Goal: Task Accomplishment & Management: Manage account settings

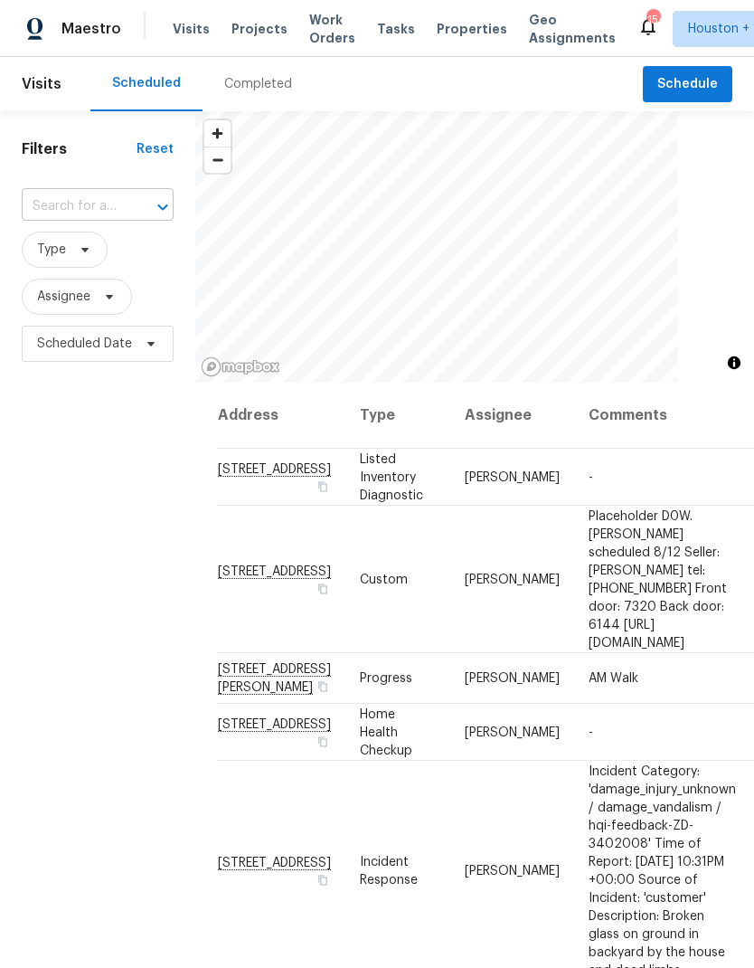
click at [39, 205] on input "text" at bounding box center [72, 207] width 101 height 28
type input "2811 a"
click at [53, 263] on li "[STREET_ADDRESS]" at bounding box center [96, 248] width 151 height 30
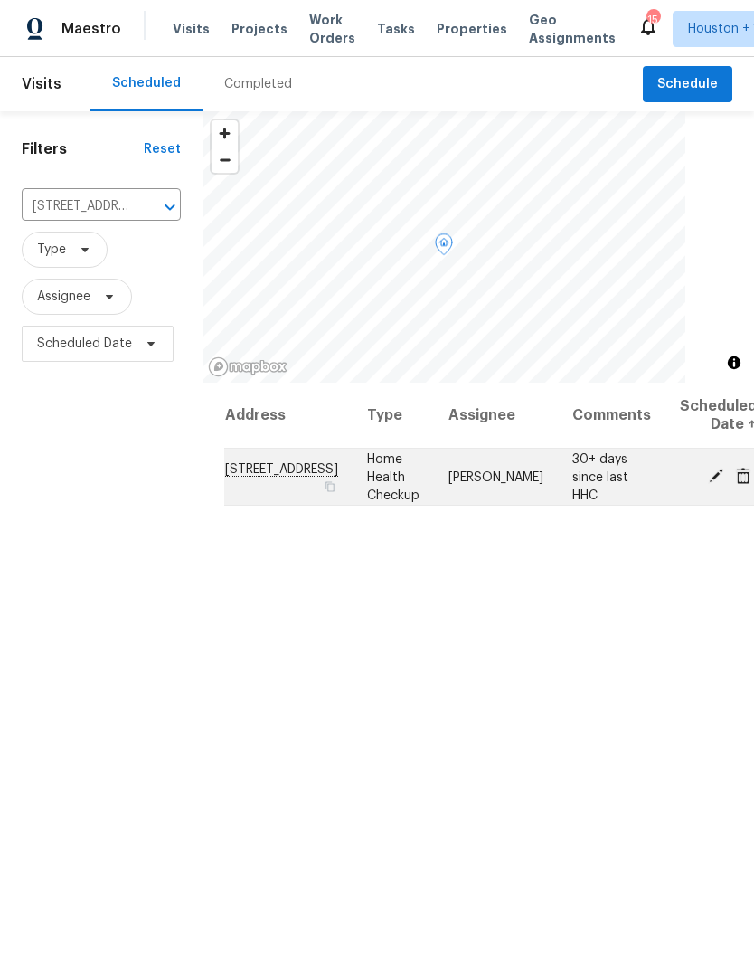
click at [709, 483] on icon at bounding box center [716, 476] width 14 height 14
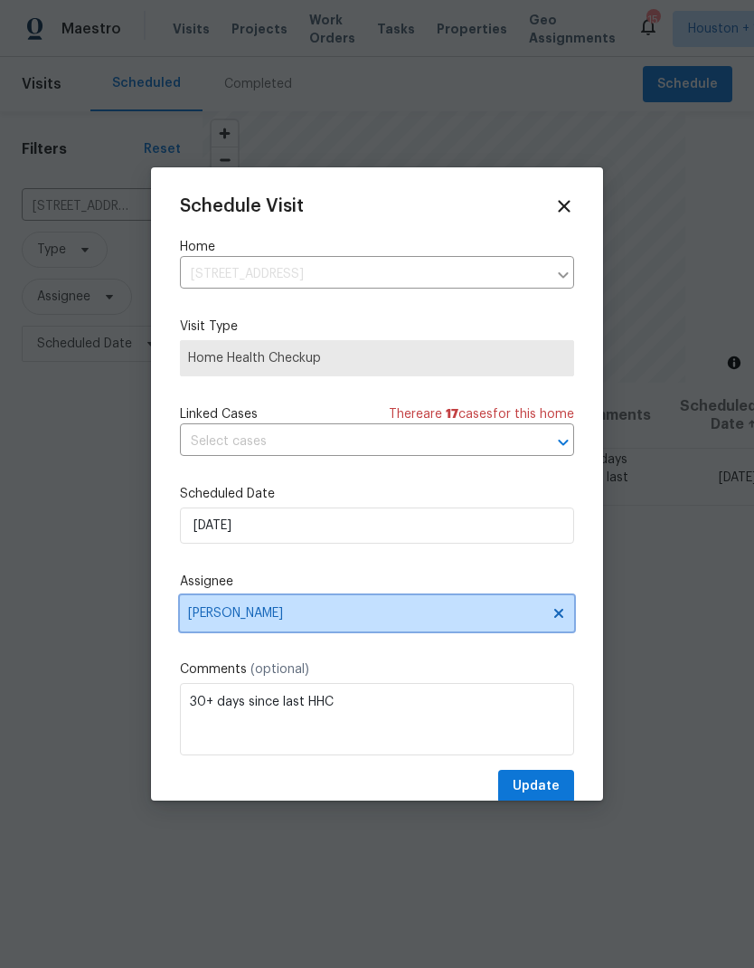
click at [485, 620] on span "[PERSON_NAME]" at bounding box center [365, 613] width 355 height 14
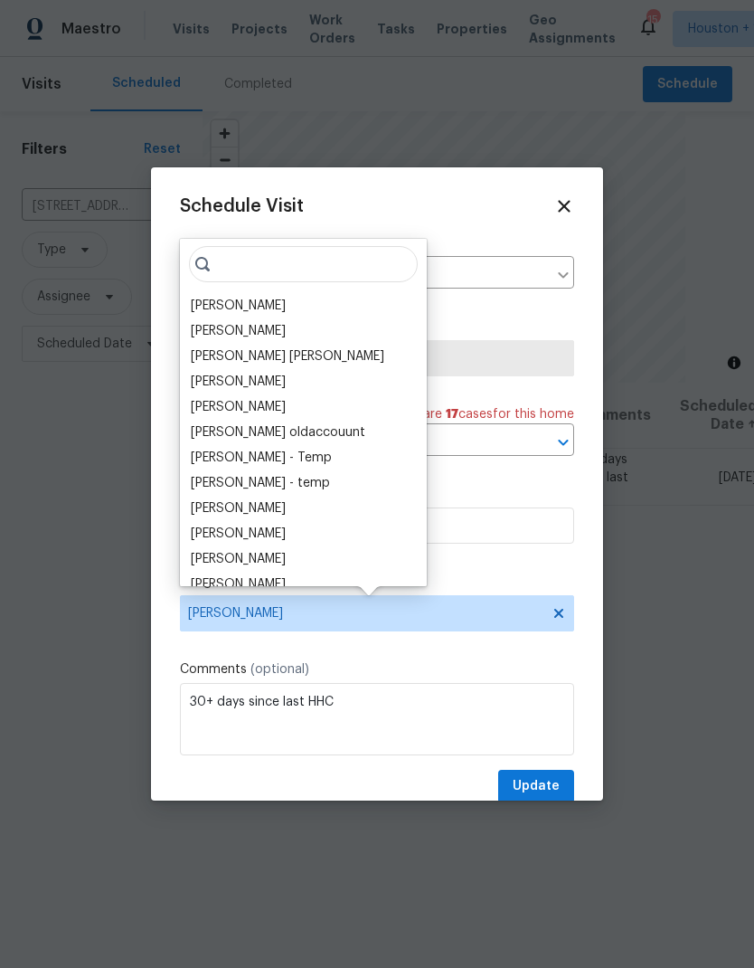
click at [62, 515] on div at bounding box center [377, 484] width 754 height 968
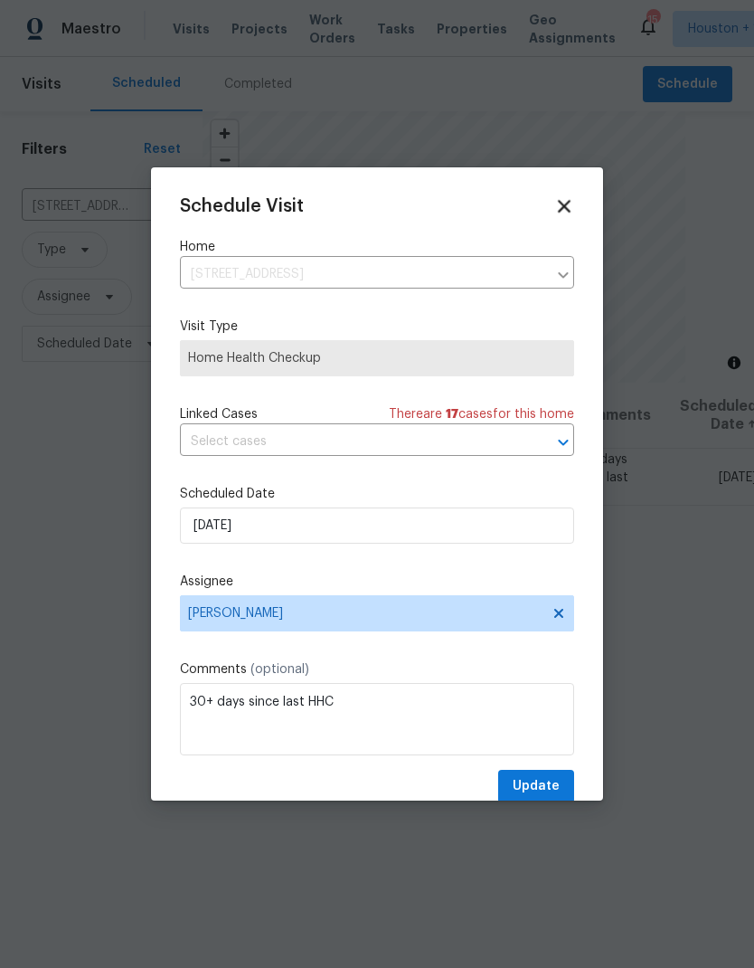
click at [571, 208] on icon at bounding box center [564, 205] width 21 height 21
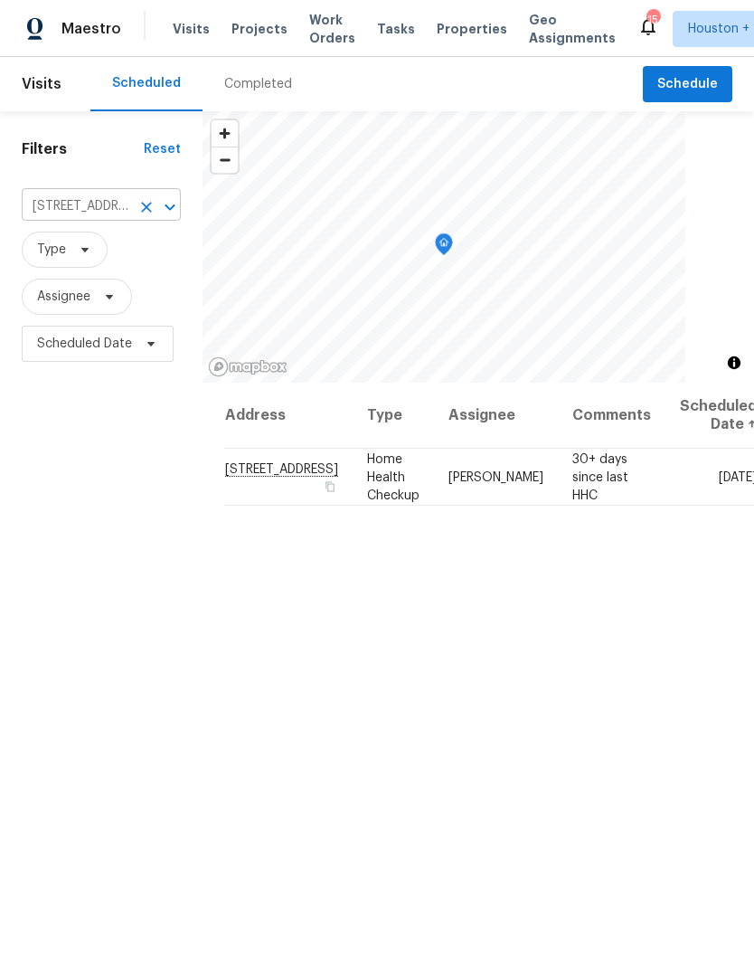
click at [141, 216] on icon "Clear" at bounding box center [147, 207] width 18 height 18
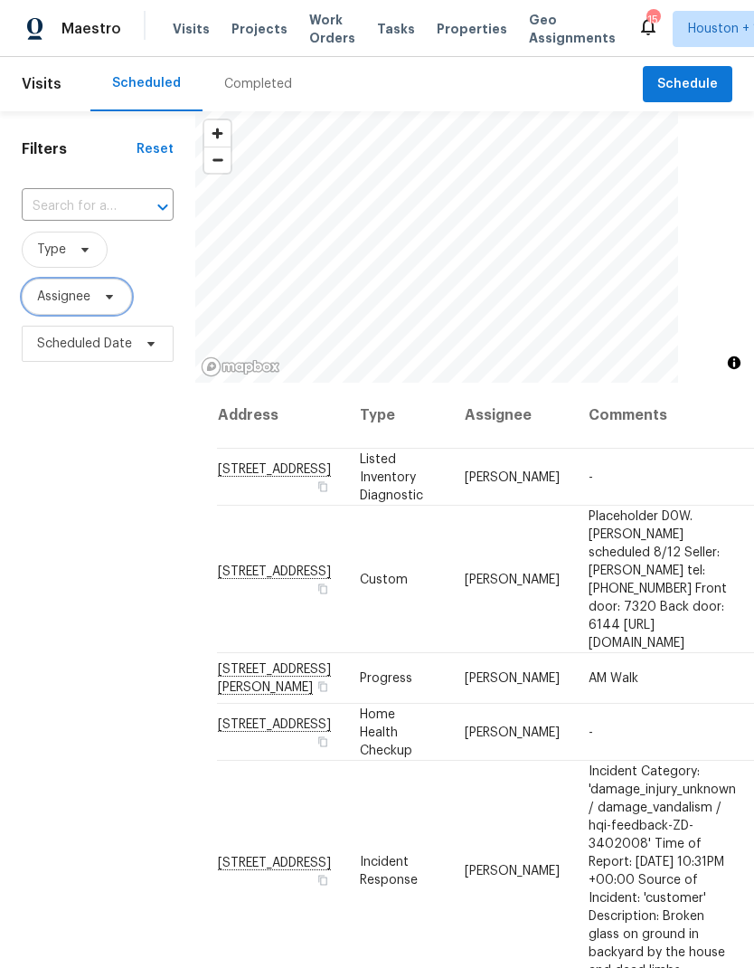
click at [41, 298] on span "Assignee" at bounding box center [63, 297] width 53 height 18
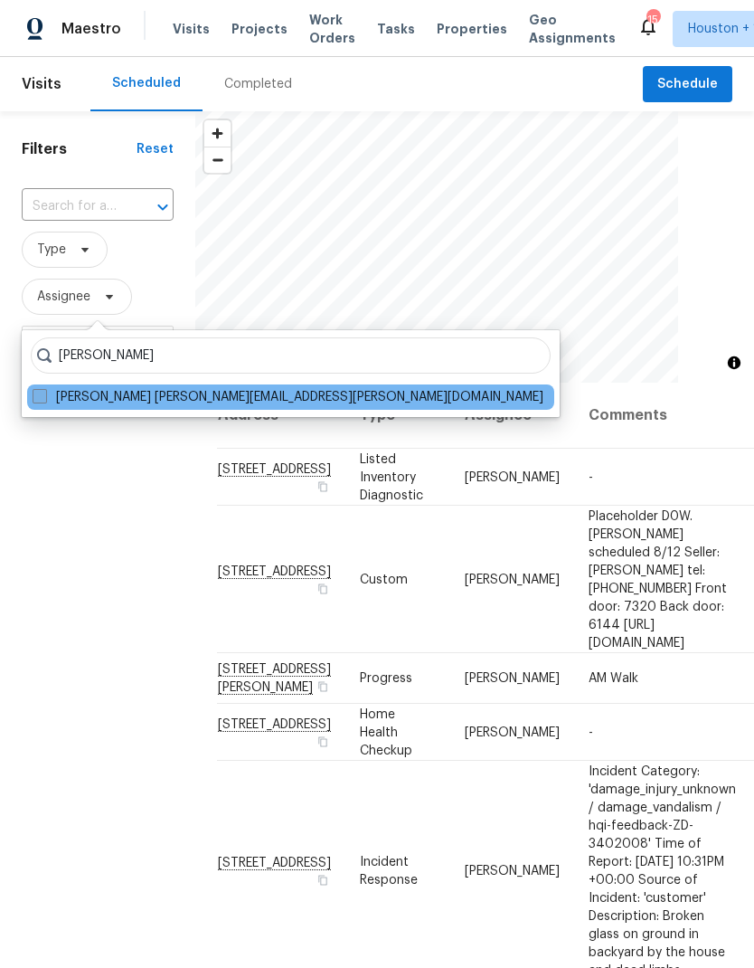
type input "[PERSON_NAME]"
click at [39, 393] on span at bounding box center [40, 396] width 14 height 14
click at [39, 393] on input "[PERSON_NAME] [PERSON_NAME][EMAIL_ADDRESS][PERSON_NAME][DOMAIN_NAME]" at bounding box center [39, 394] width 12 height 12
checkbox input "true"
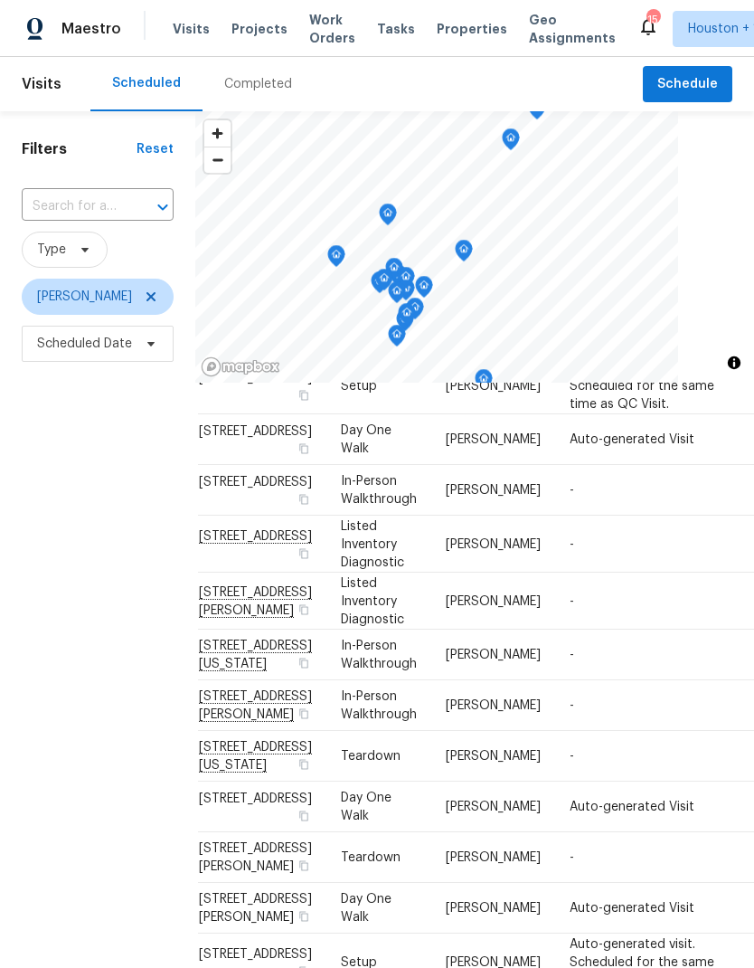
scroll to position [559, 18]
click at [144, 296] on icon at bounding box center [151, 296] width 14 height 14
